Goal: Task Accomplishment & Management: Complete application form

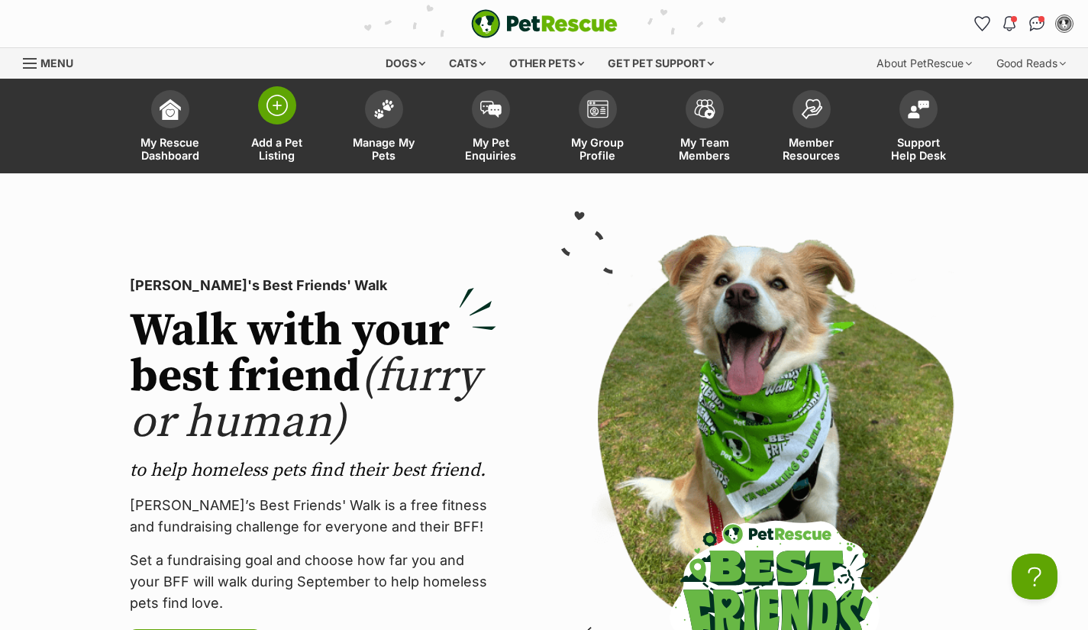
click at [284, 146] on span "Add a Pet Listing" at bounding box center [277, 149] width 69 height 26
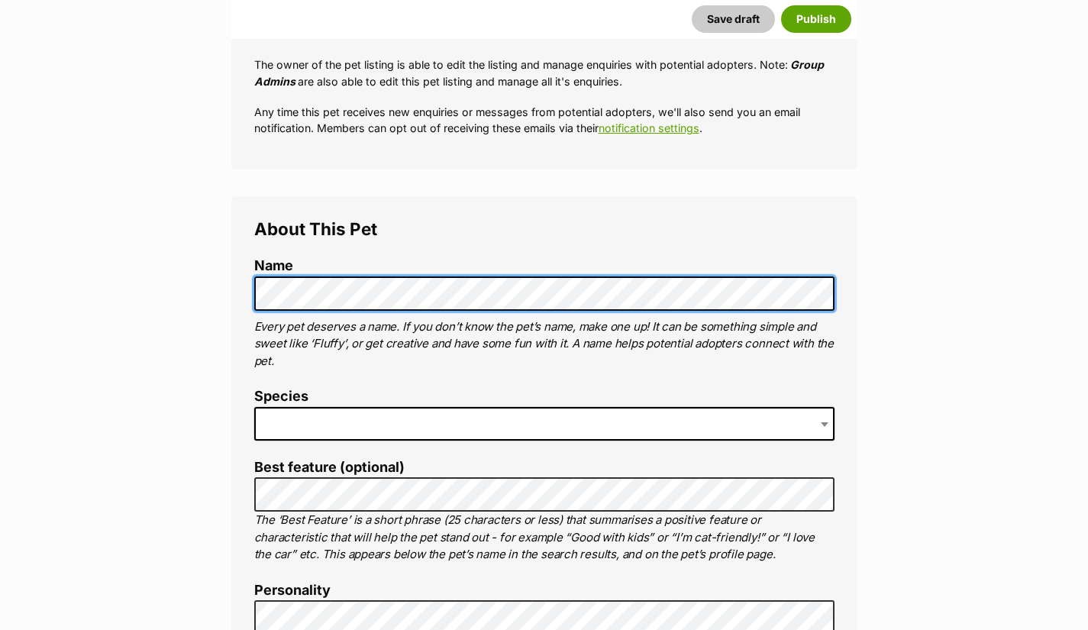
scroll to position [458, 0]
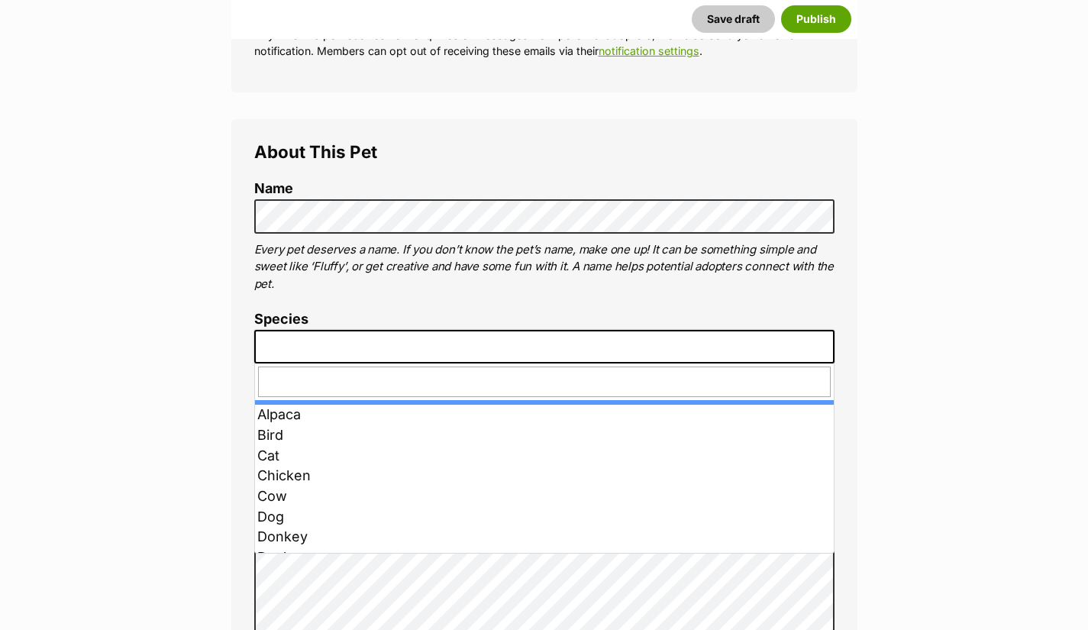
click at [300, 347] on span at bounding box center [544, 347] width 580 height 34
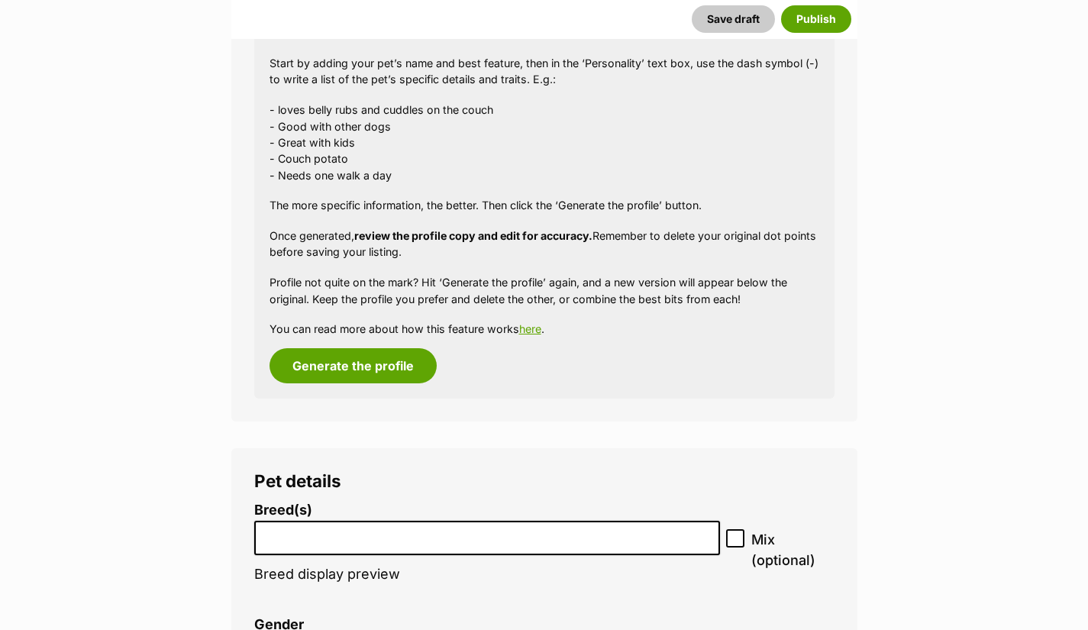
scroll to position [1515, 0]
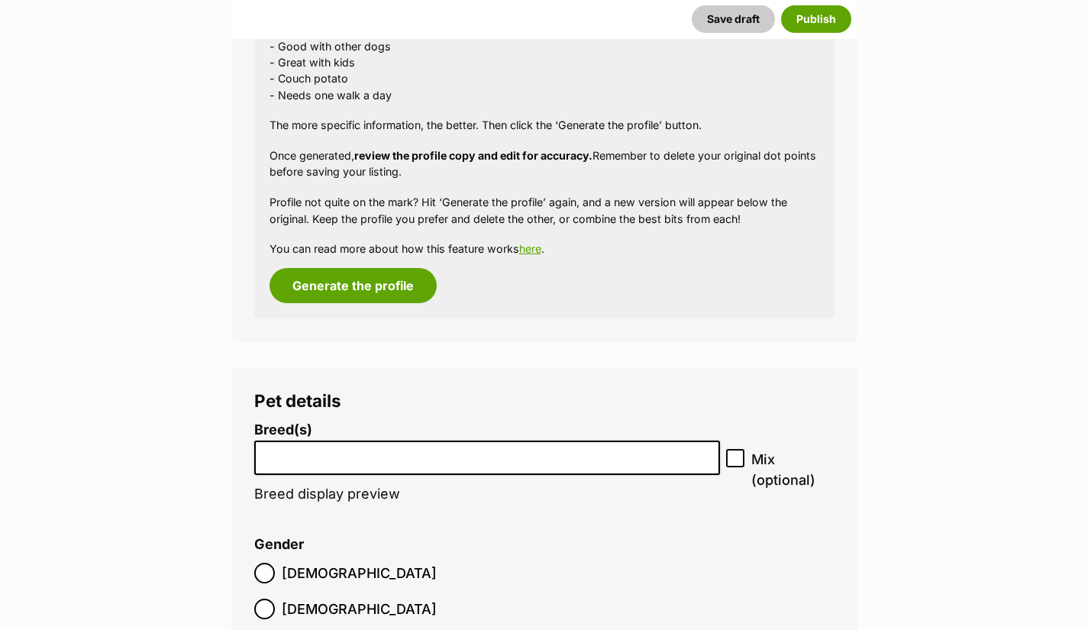
click at [307, 466] on li at bounding box center [488, 457] width 456 height 31
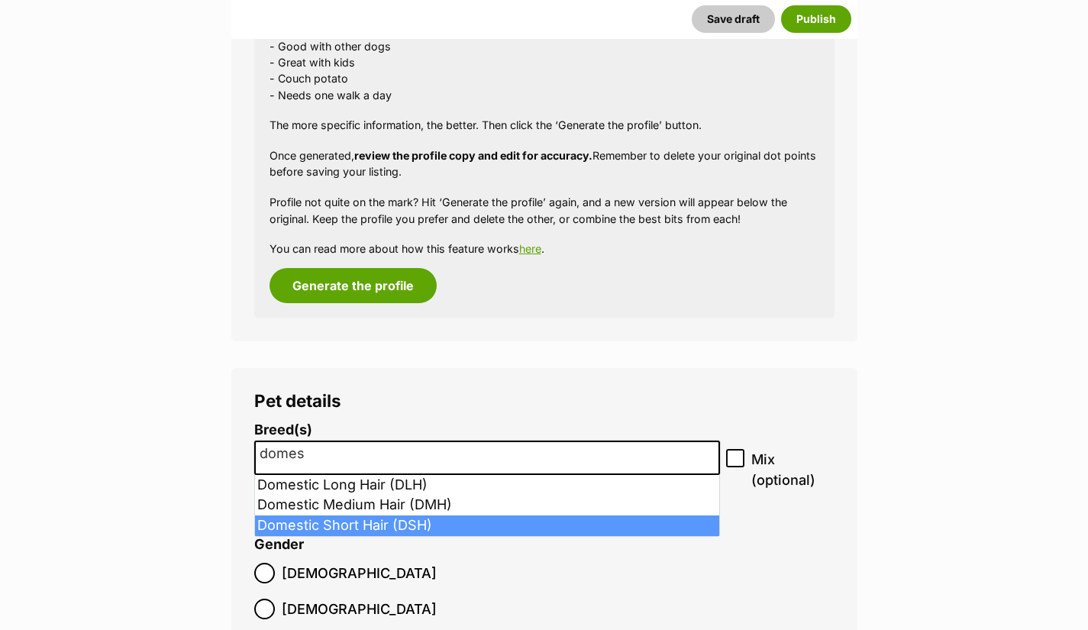
type input "domes"
select select "252102"
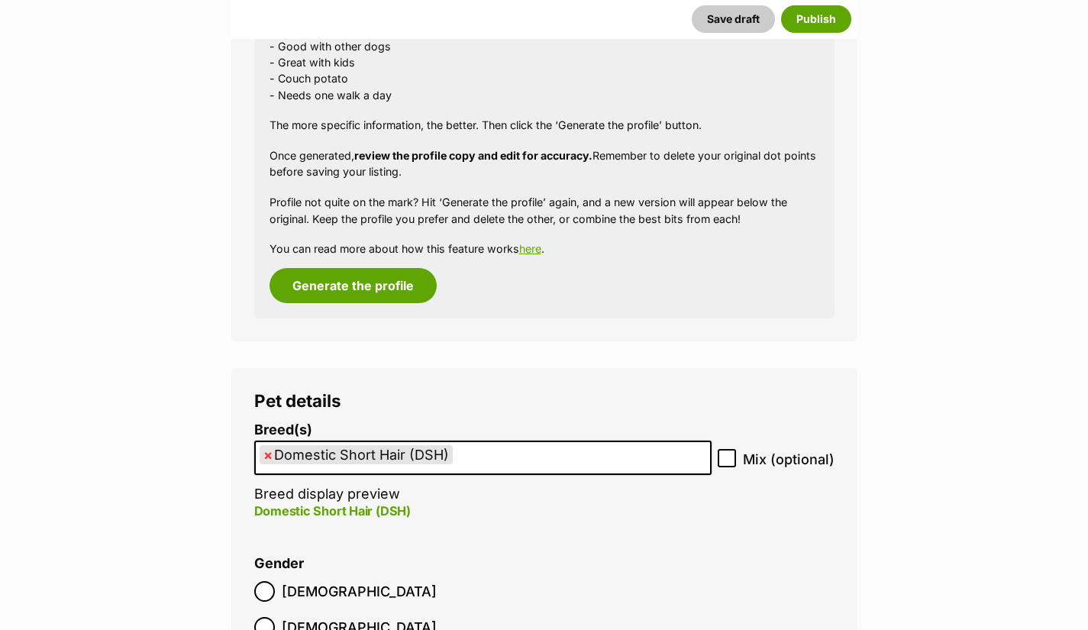
click at [329, 579] on ol "Male Female" at bounding box center [399, 609] width 290 height 72
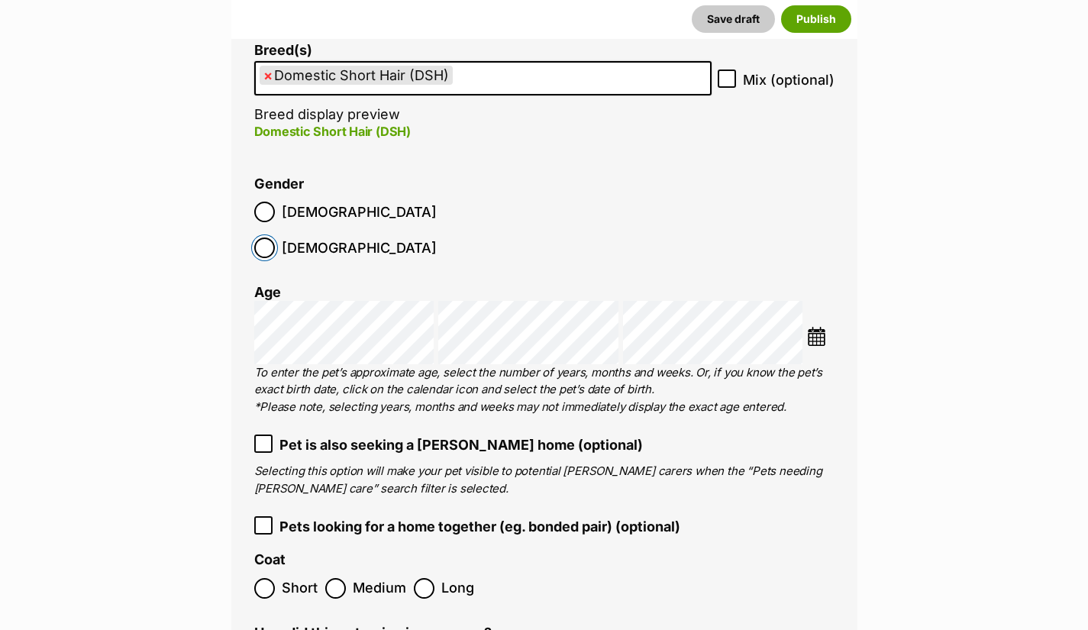
scroll to position [1897, 0]
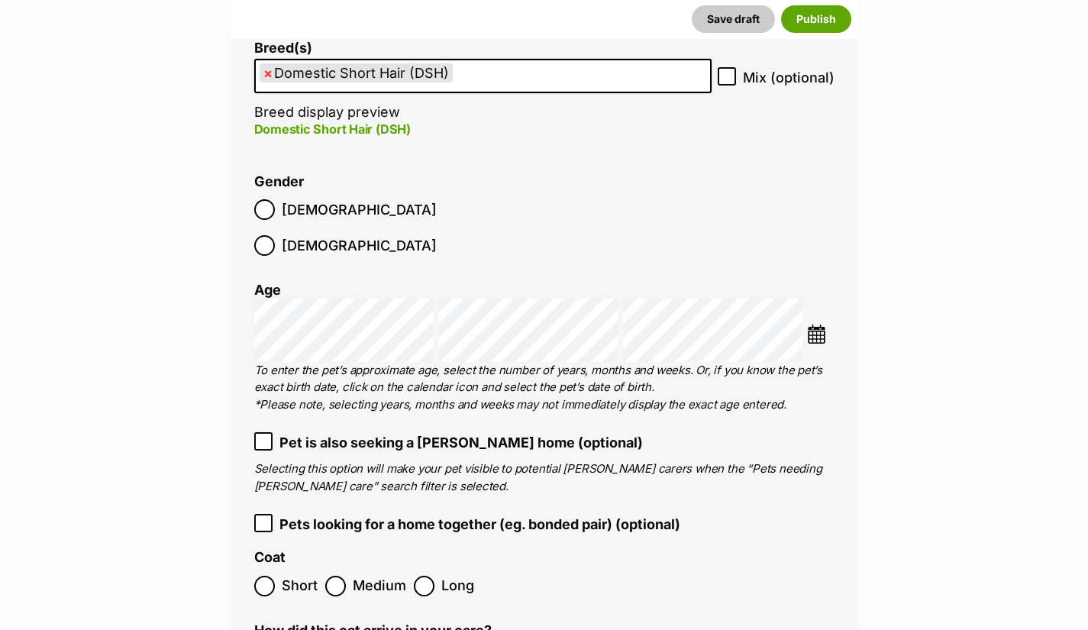
click at [812, 324] on img at bounding box center [816, 333] width 19 height 19
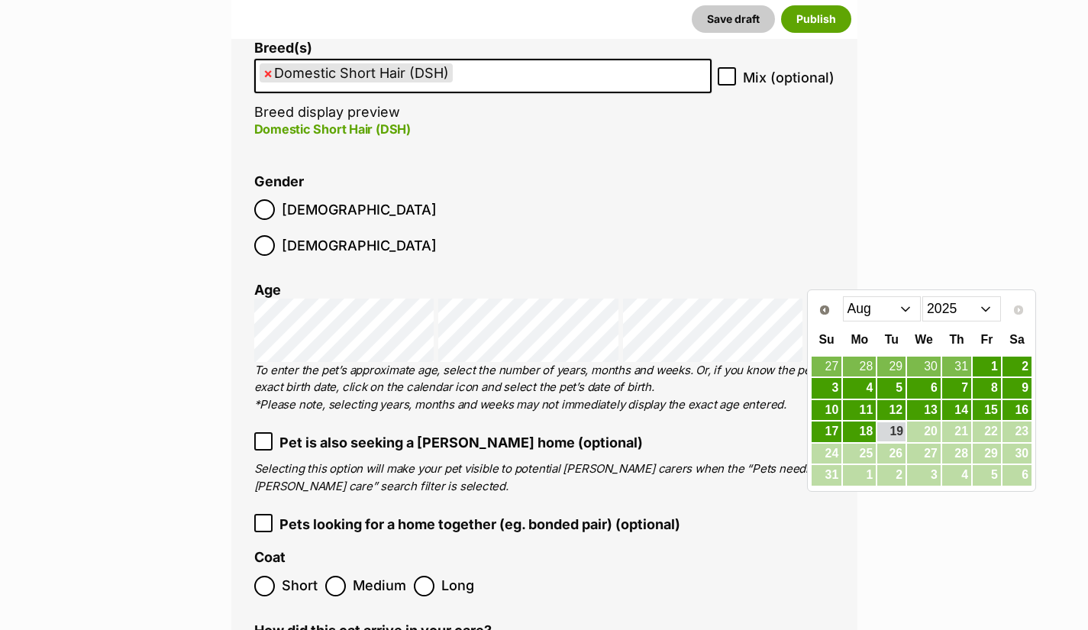
click at [978, 307] on select "2015 2016 2017 2018 2019 2020 2021 2022 2023 2024 2025" at bounding box center [961, 308] width 79 height 24
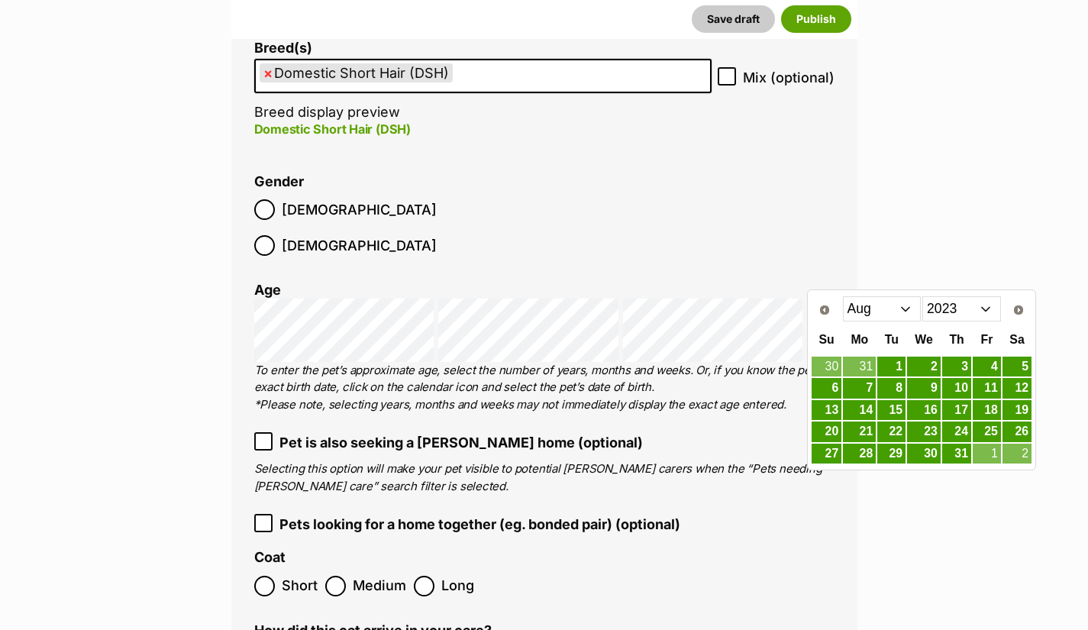
click at [916, 314] on select "Jan Feb Mar Apr May Jun Jul Aug Sep Oct Nov Dec" at bounding box center [882, 308] width 79 height 24
click at [924, 428] on link "20" at bounding box center [924, 431] width 34 height 19
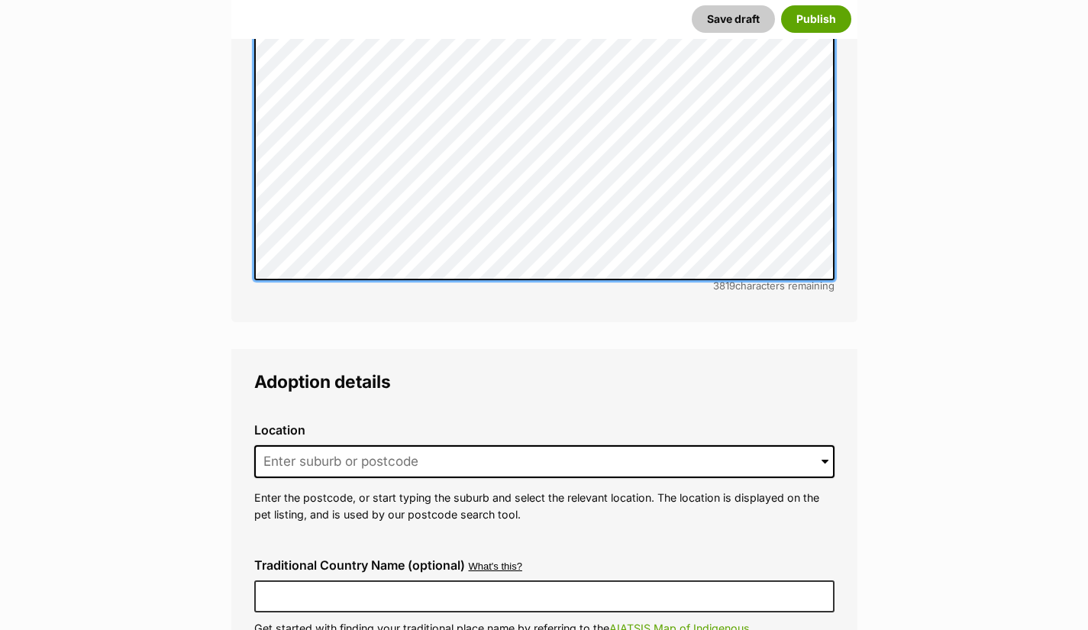
scroll to position [3424, 0]
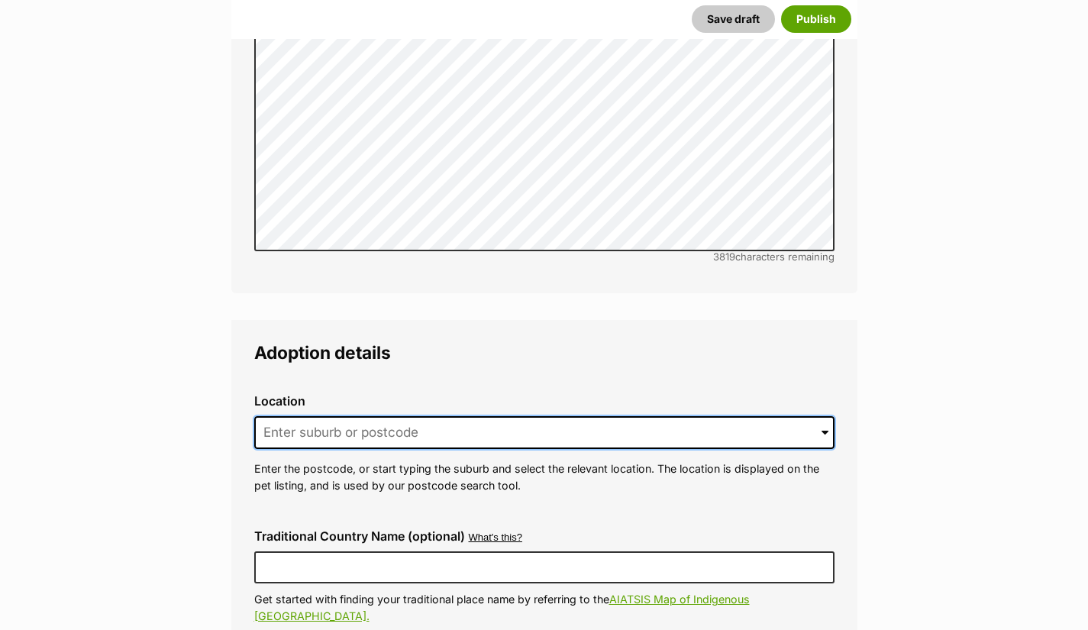
click at [336, 416] on input at bounding box center [544, 433] width 580 height 34
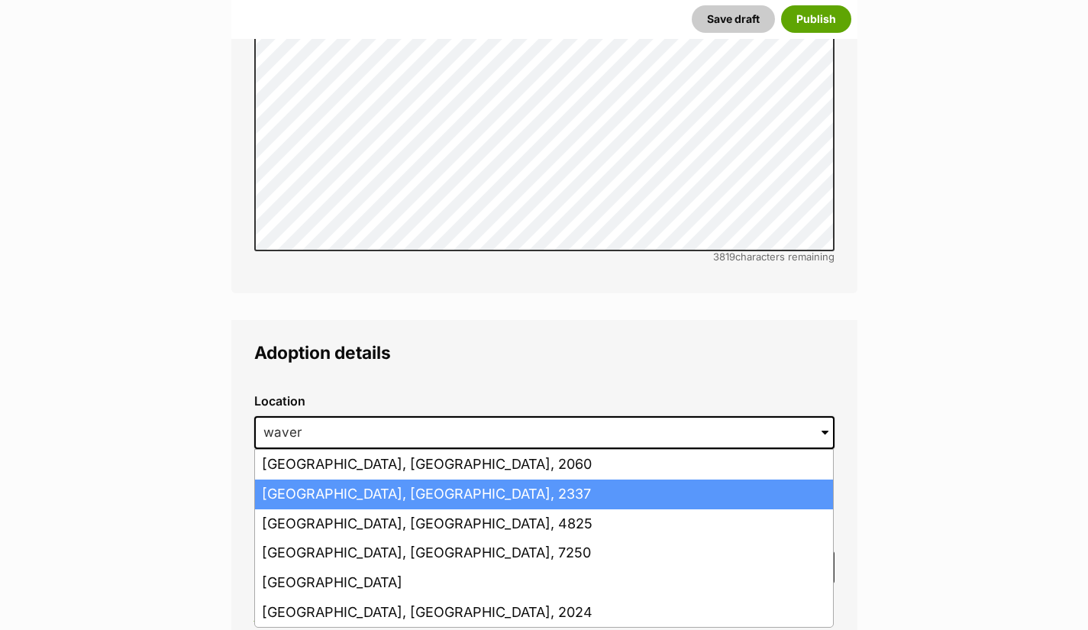
click at [314, 479] on li "Waverly, New South Wales, 2337" at bounding box center [544, 494] width 578 height 30
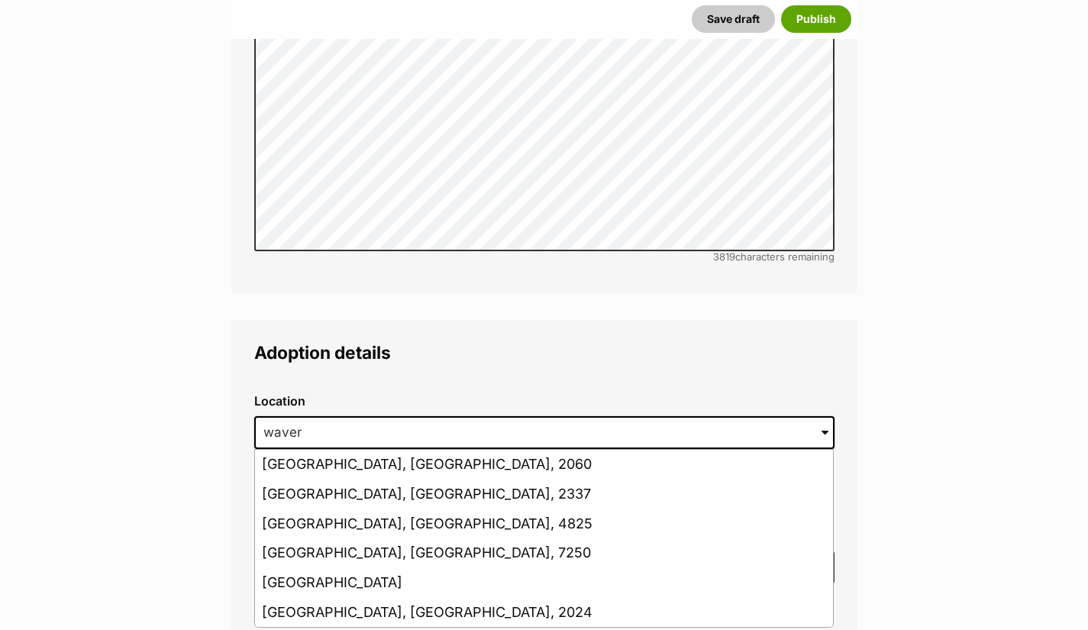
type input "Waverly, New South Wales, 2337"
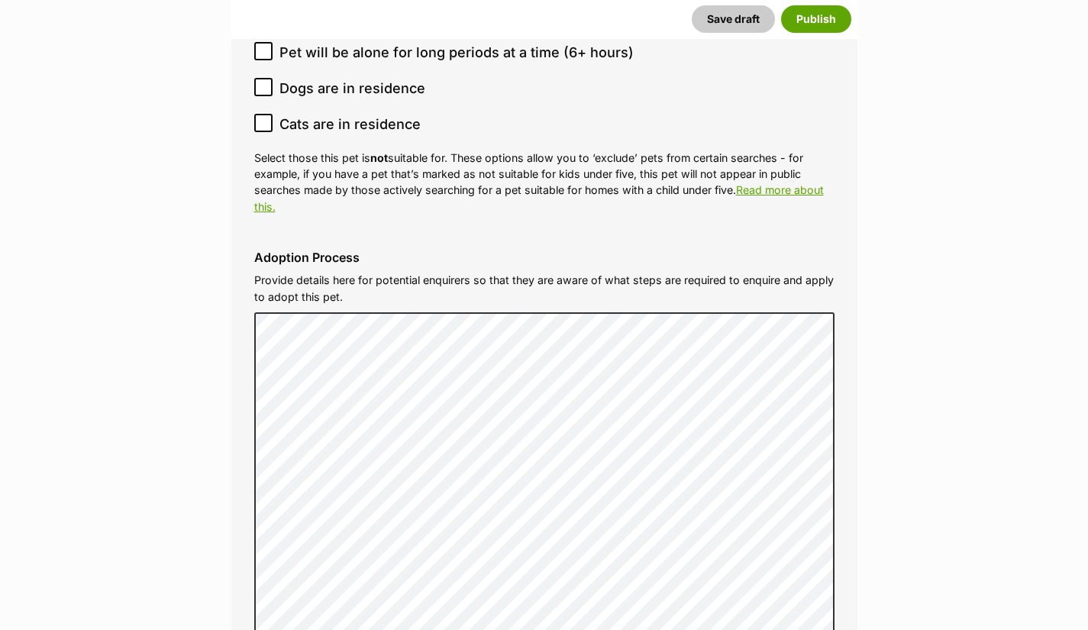
scroll to position [4187, 0]
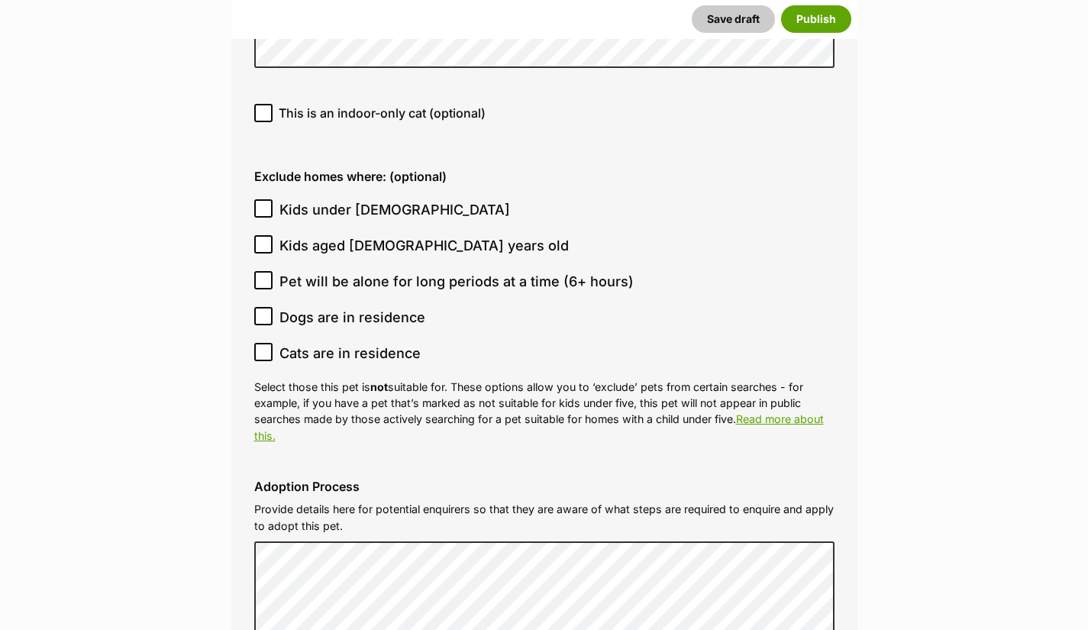
click at [266, 108] on icon at bounding box center [263, 113] width 11 height 11
click at [266, 104] on input "This is an indoor-only cat (optional)" at bounding box center [263, 113] width 18 height 18
checkbox input "true"
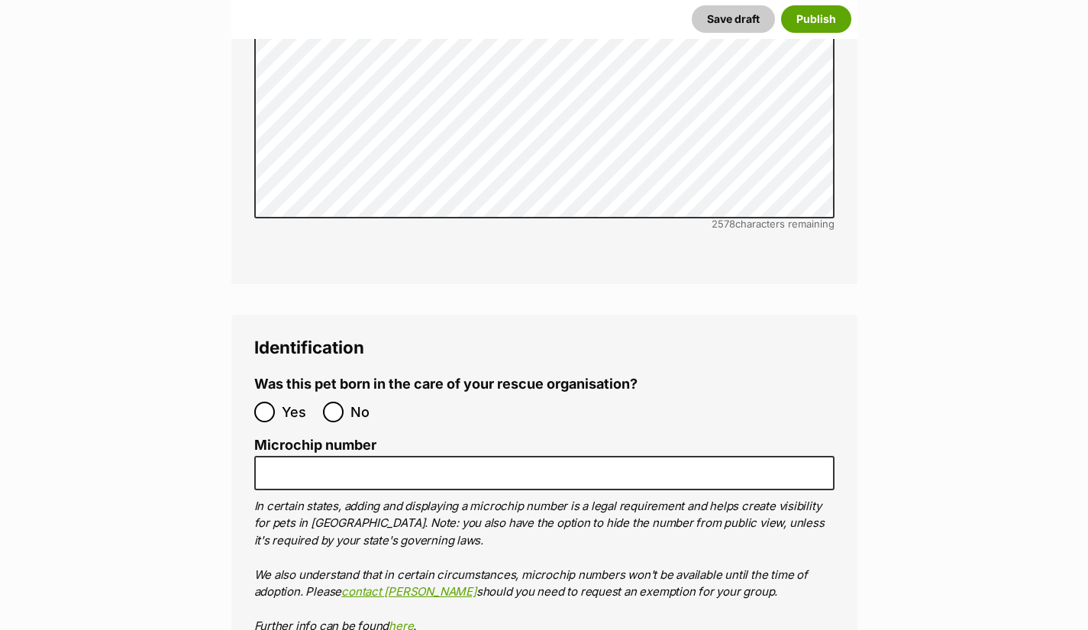
scroll to position [5180, 0]
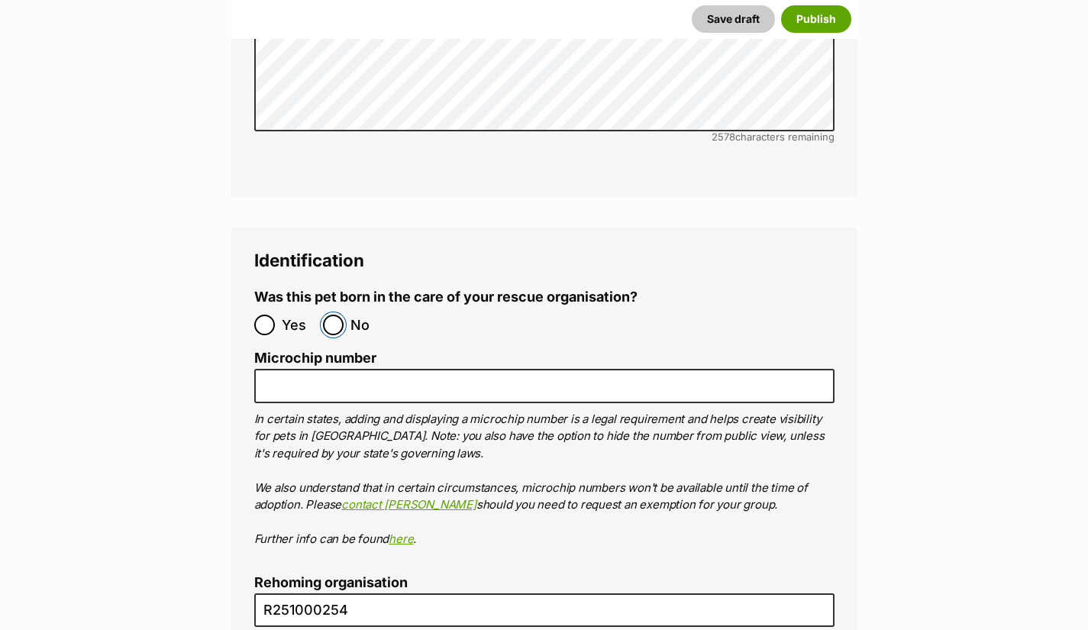
click at [337, 315] on input "No" at bounding box center [333, 325] width 21 height 21
radio input "true"
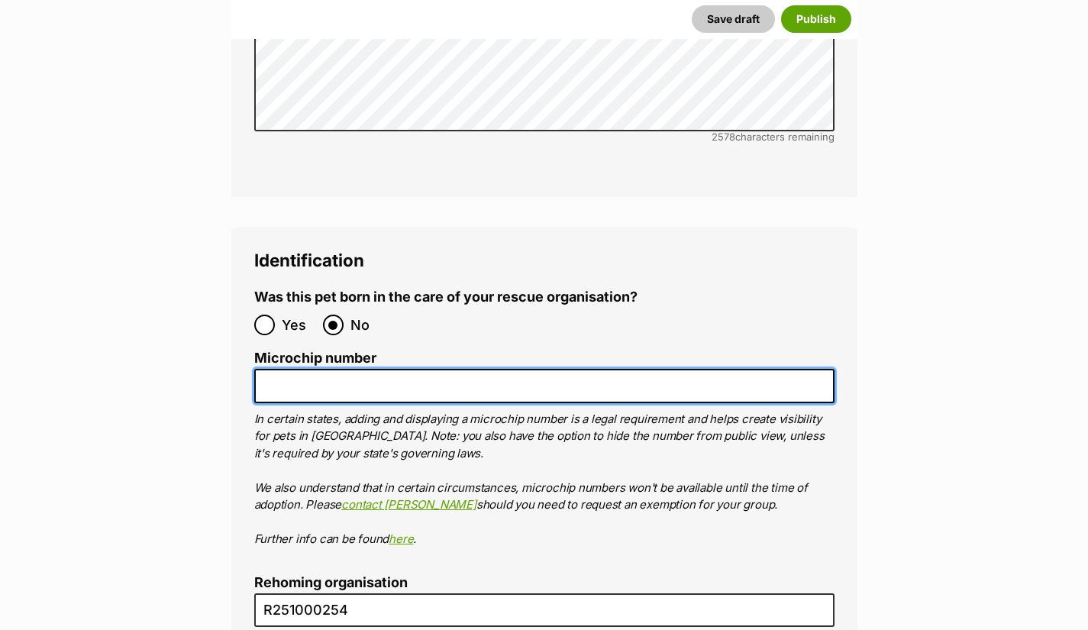
click at [307, 369] on input "Microchip number" at bounding box center [544, 386] width 580 height 34
paste input "991003002676547"
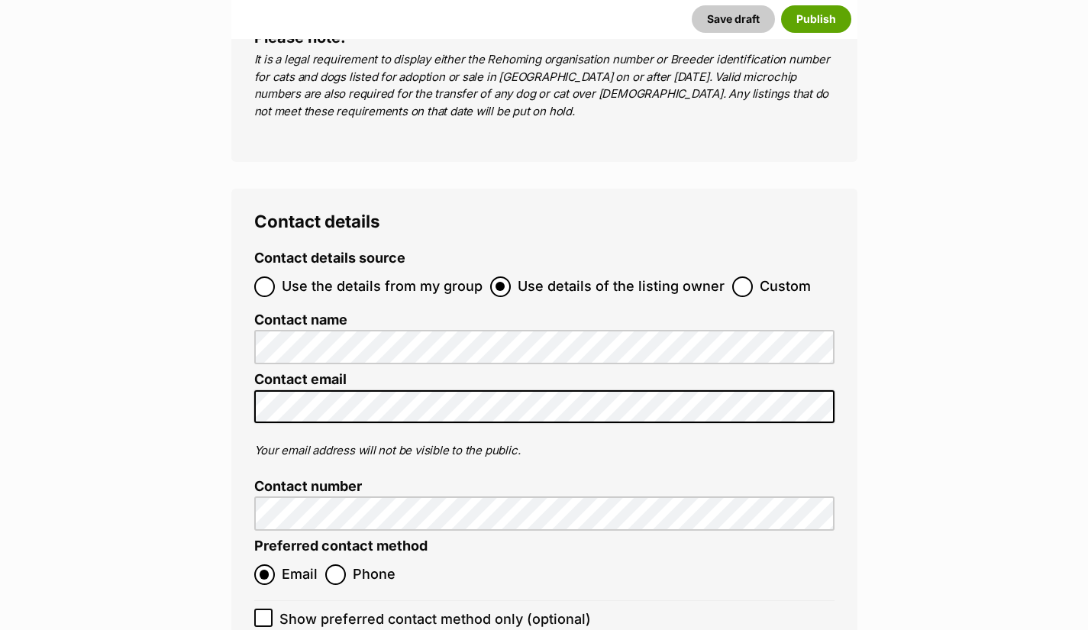
scroll to position [5943, 0]
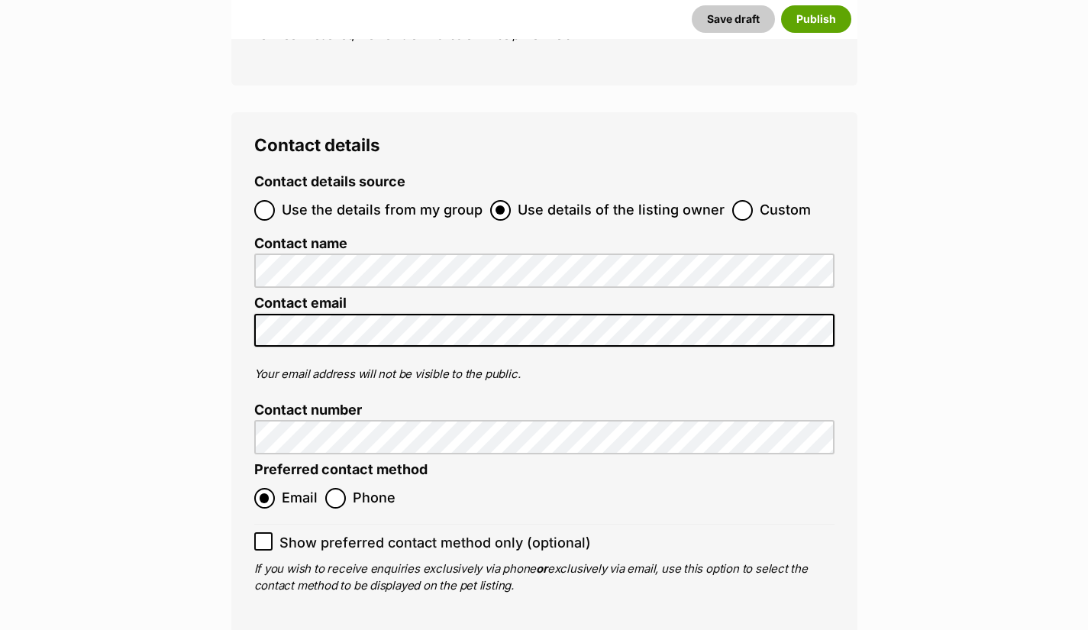
type input "991003002676547"
click at [264, 502] on ol "Contact details source Use the details from my group Use details of the listing…" at bounding box center [544, 384] width 580 height 421
click at [262, 536] on icon at bounding box center [263, 541] width 11 height 11
click at [262, 532] on input "Show preferred contact method only (optional)" at bounding box center [263, 541] width 18 height 18
checkbox input "true"
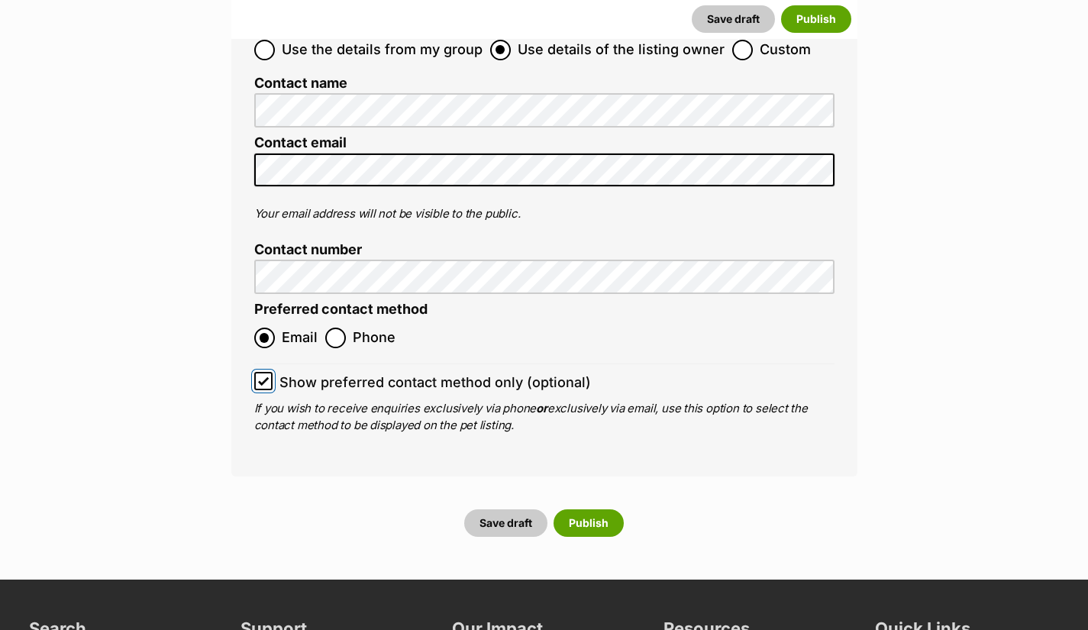
scroll to position [6172, 0]
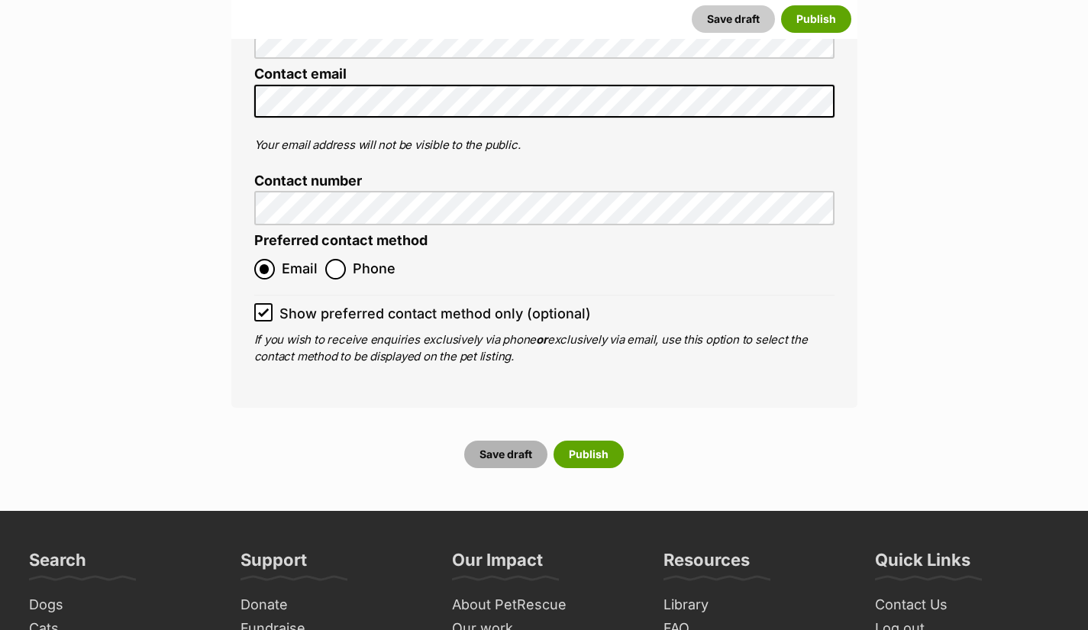
click at [502, 441] on button "Save draft" at bounding box center [505, 454] width 83 height 27
